Goal: Task Accomplishment & Management: Use online tool/utility

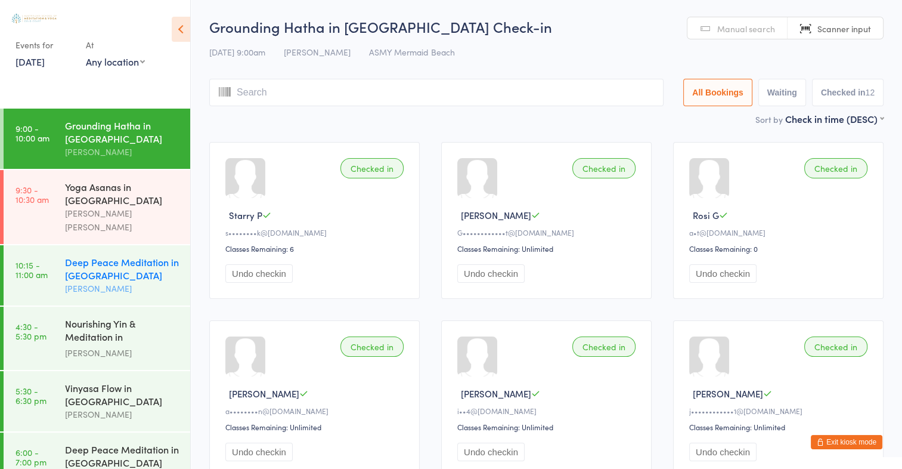
click at [143, 255] on div "Deep Peace Meditation in [GEOGRAPHIC_DATA]" at bounding box center [122, 268] width 115 height 26
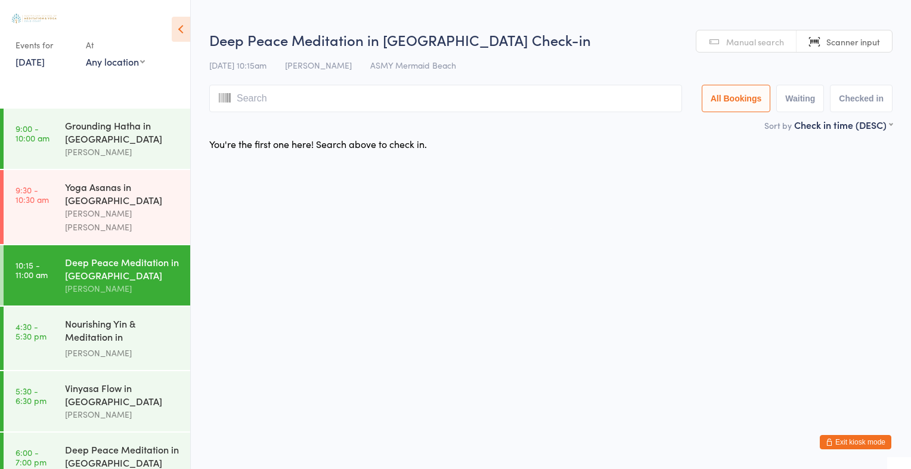
click at [299, 99] on input "search" at bounding box center [445, 98] width 473 height 27
type input "2767"
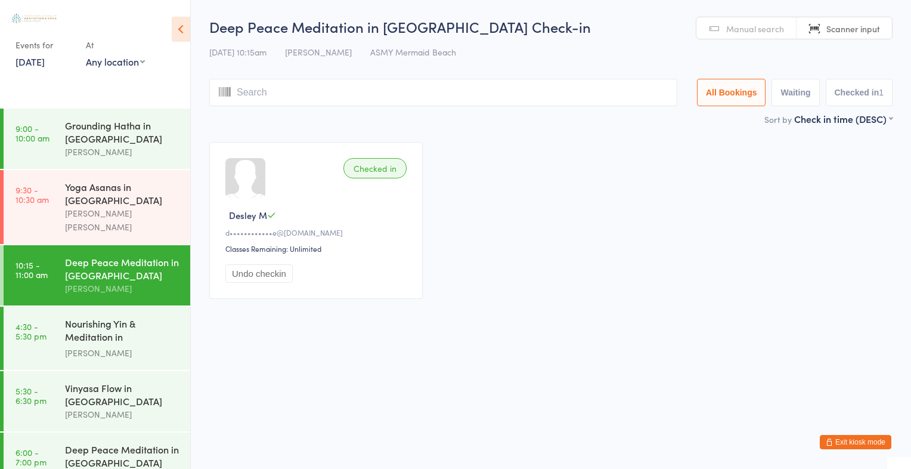
click at [761, 30] on span "Manual search" at bounding box center [755, 29] width 58 height 12
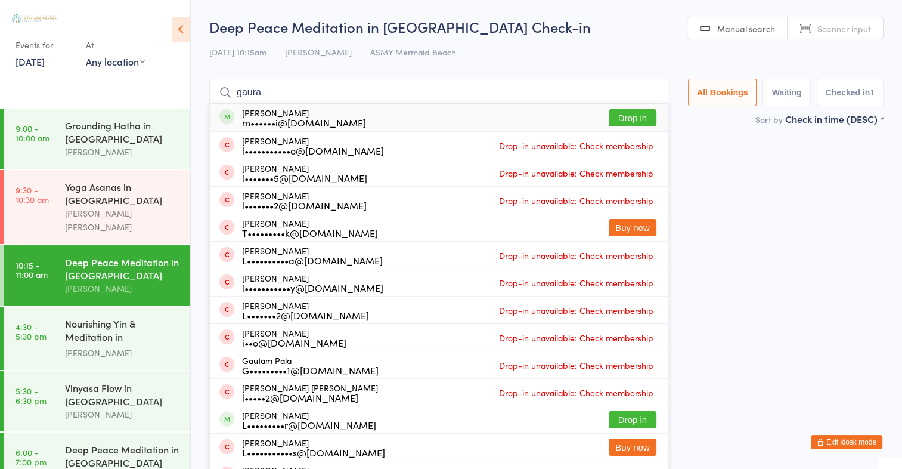
type input "gaura"
click at [627, 116] on button "Drop in" at bounding box center [633, 117] width 48 height 17
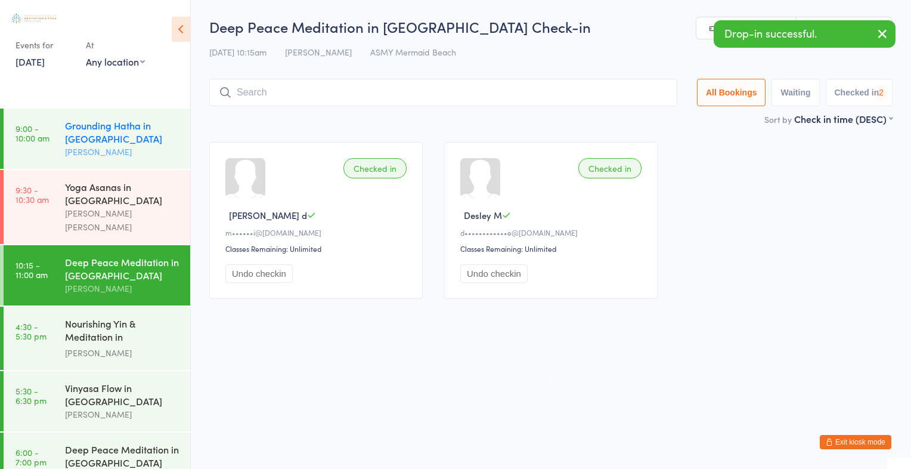
click at [66, 125] on div "Grounding Hatha in [GEOGRAPHIC_DATA]" at bounding box center [122, 132] width 115 height 26
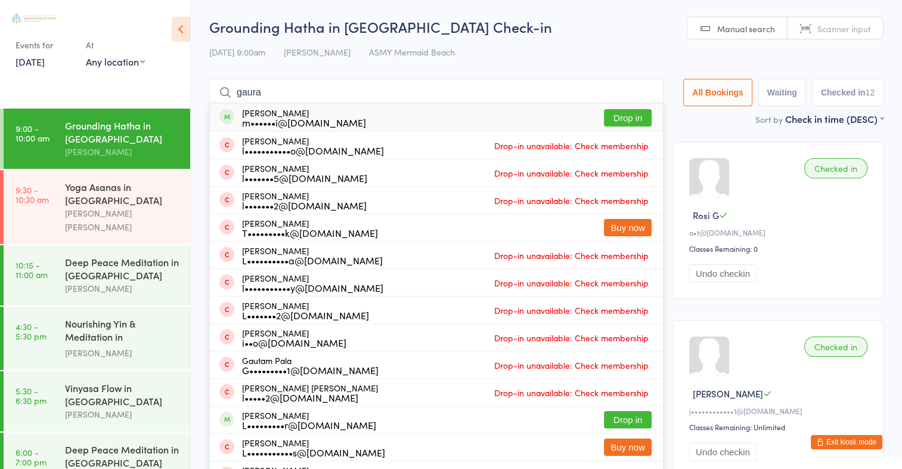
type input "gaura"
click at [619, 114] on button "Drop in" at bounding box center [628, 117] width 48 height 17
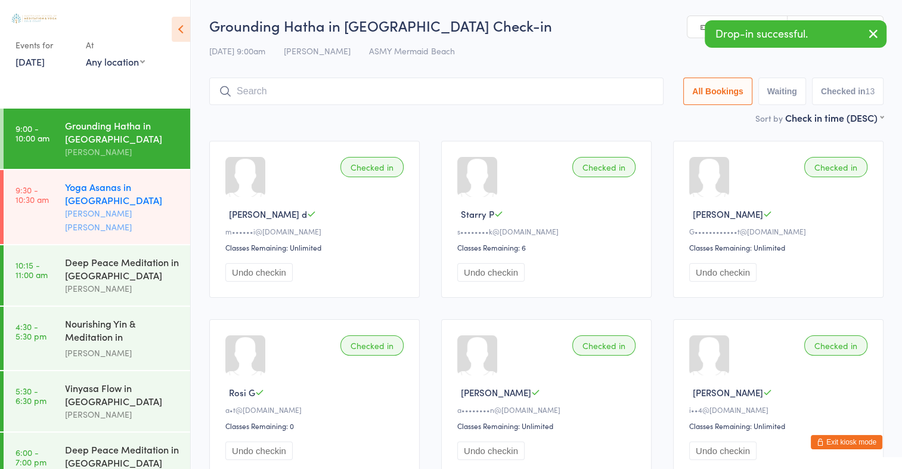
scroll to position [2, 0]
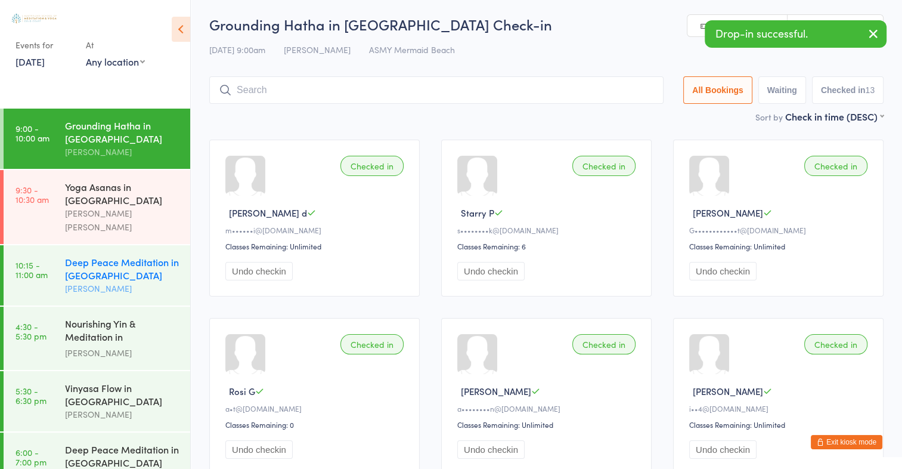
click at [106, 281] on div "[PERSON_NAME]" at bounding box center [122, 288] width 115 height 14
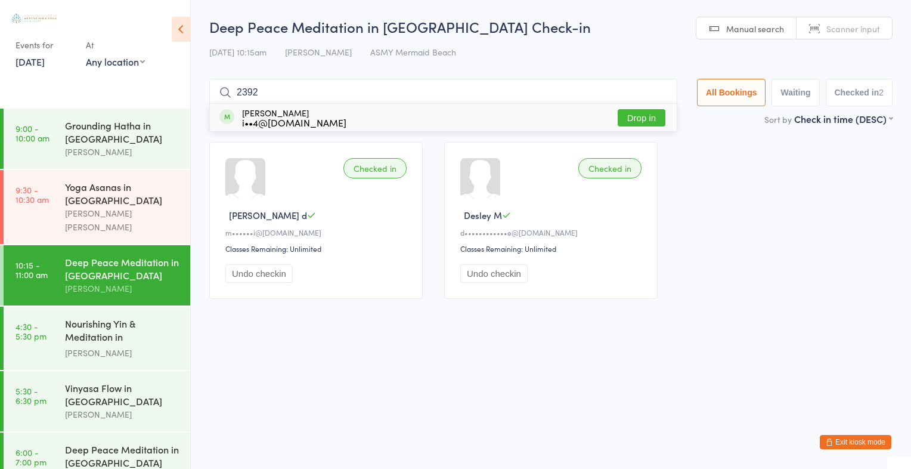
click at [638, 138] on div "Checked in [PERSON_NAME] [PERSON_NAME]••••••i@[DOMAIN_NAME] Classes Remaining: …" at bounding box center [551, 220] width 705 height 178
click at [603, 81] on input "2392" at bounding box center [443, 92] width 468 height 27
click at [606, 97] on input "2392" at bounding box center [443, 92] width 468 height 27
type input "2392"
click at [640, 116] on button "Drop in" at bounding box center [642, 117] width 48 height 17
